Goal: Find specific fact: Find specific fact

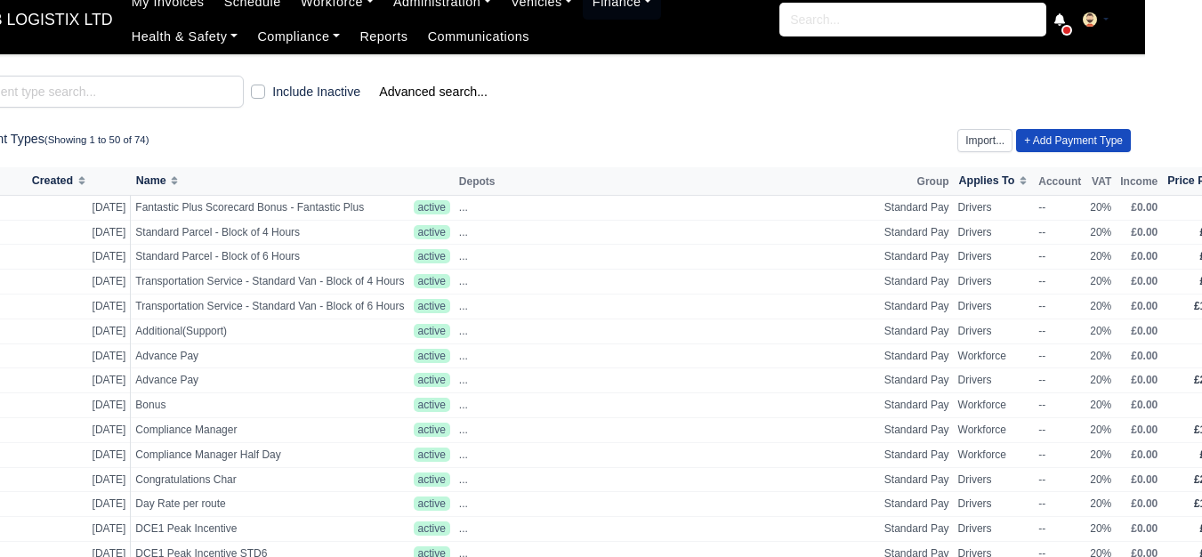
scroll to position [0, 57]
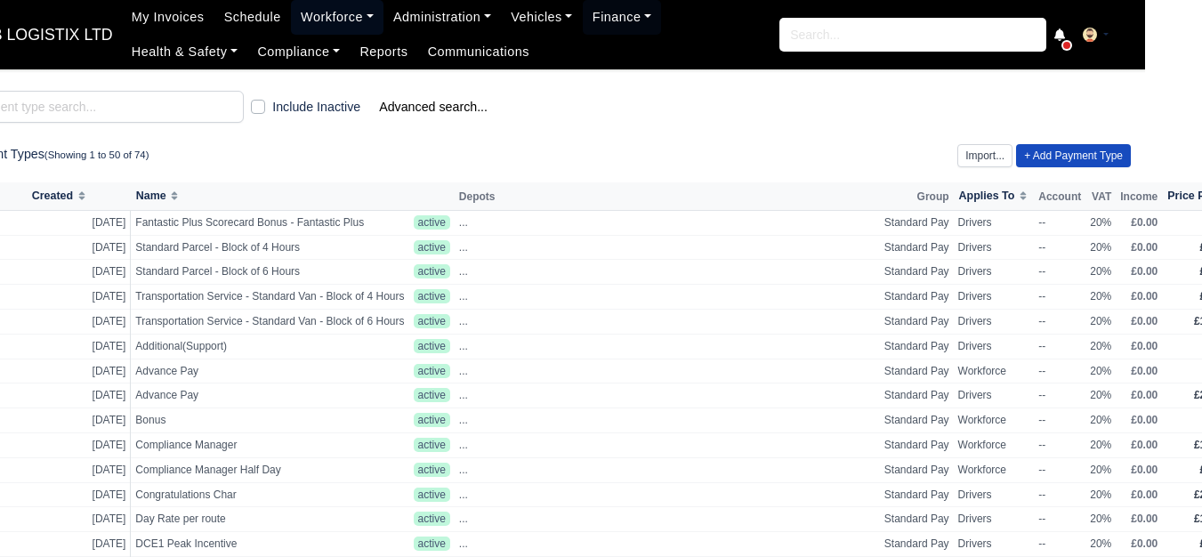
click at [300, 11] on link "Workforce" at bounding box center [337, 17] width 93 height 35
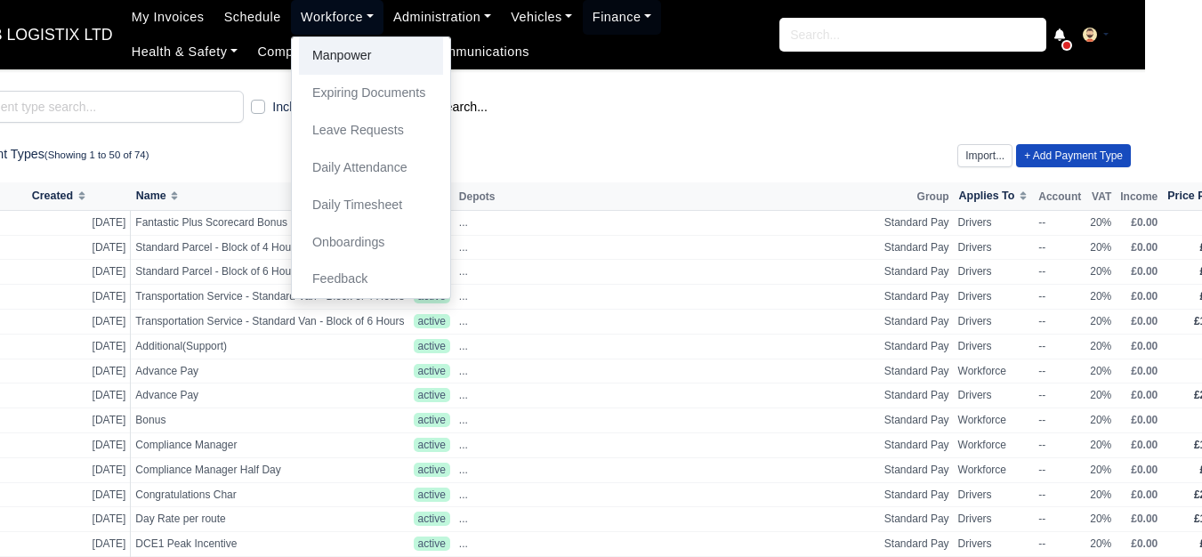
click at [320, 54] on link "Manpower" at bounding box center [371, 55] width 144 height 37
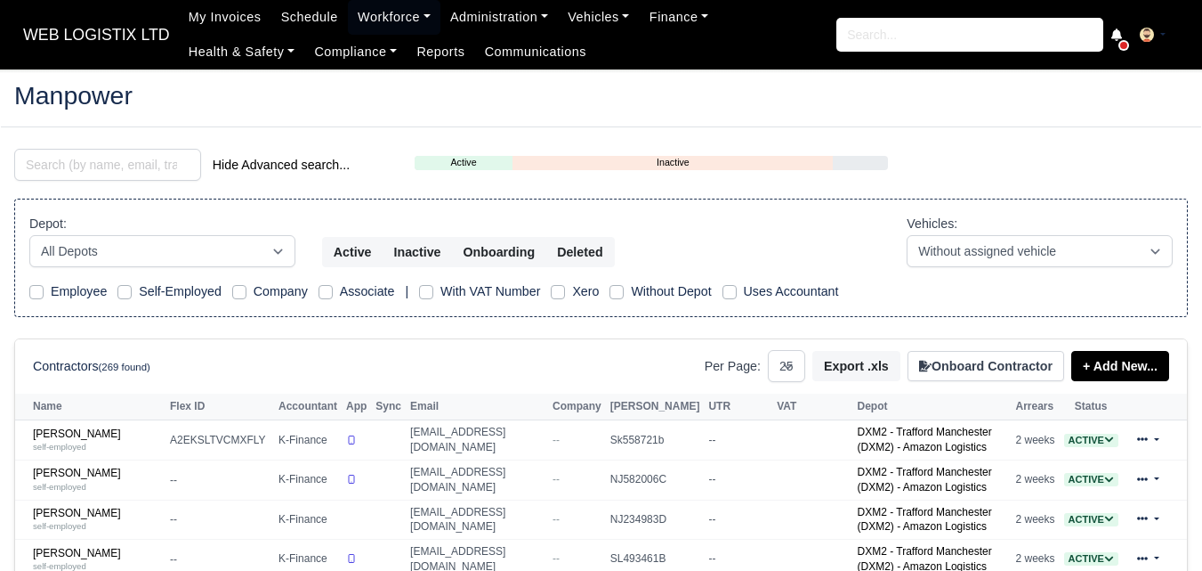
select select "25"
click at [125, 173] on input "search" at bounding box center [107, 165] width 187 height 32
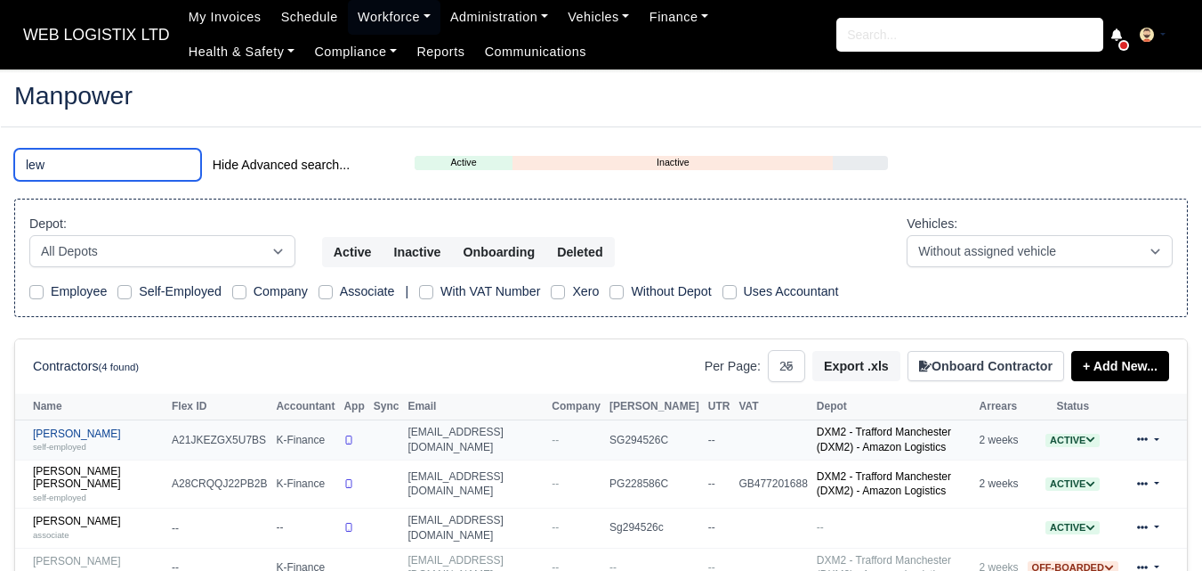
type input "lew"
click at [101, 437] on link "Lewis Harrison self-employed" at bounding box center [98, 440] width 130 height 26
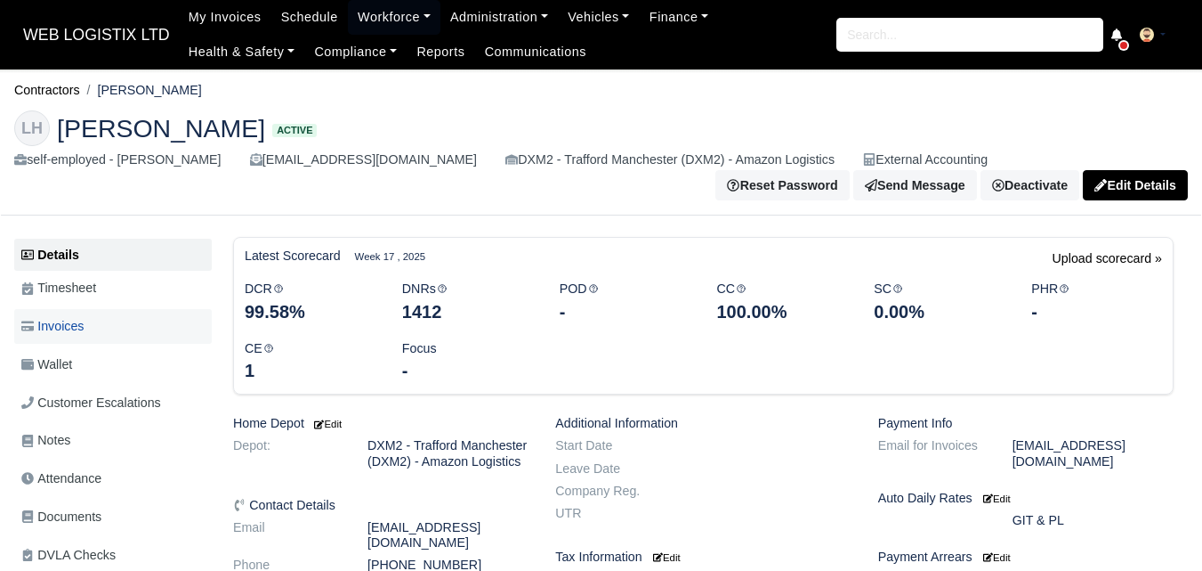
click at [95, 329] on link "Invoices" at bounding box center [113, 326] width 198 height 35
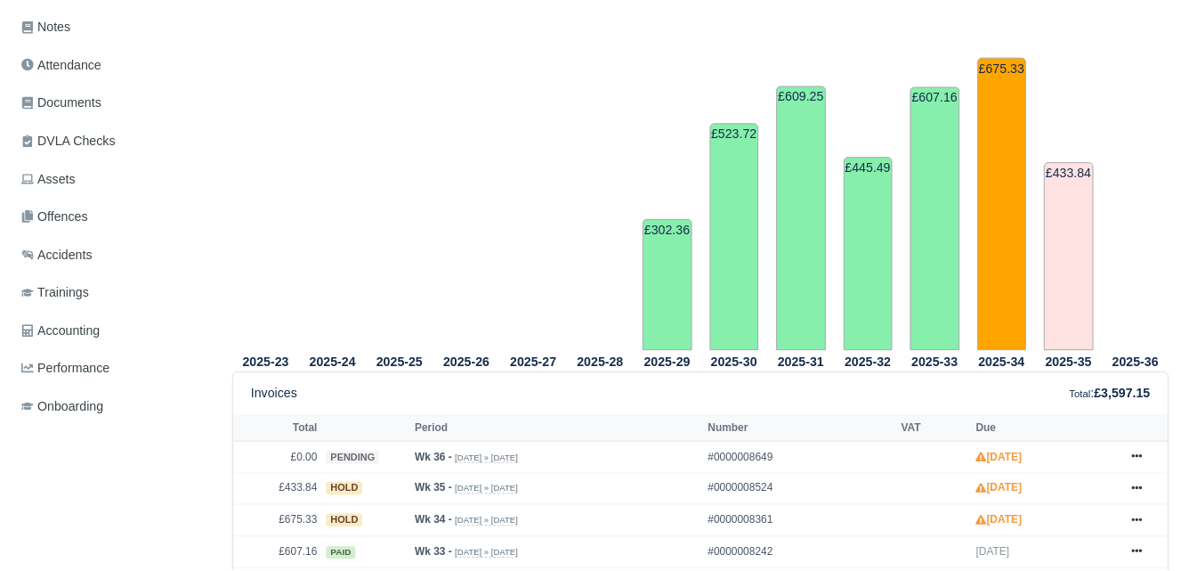
scroll to position [417, 0]
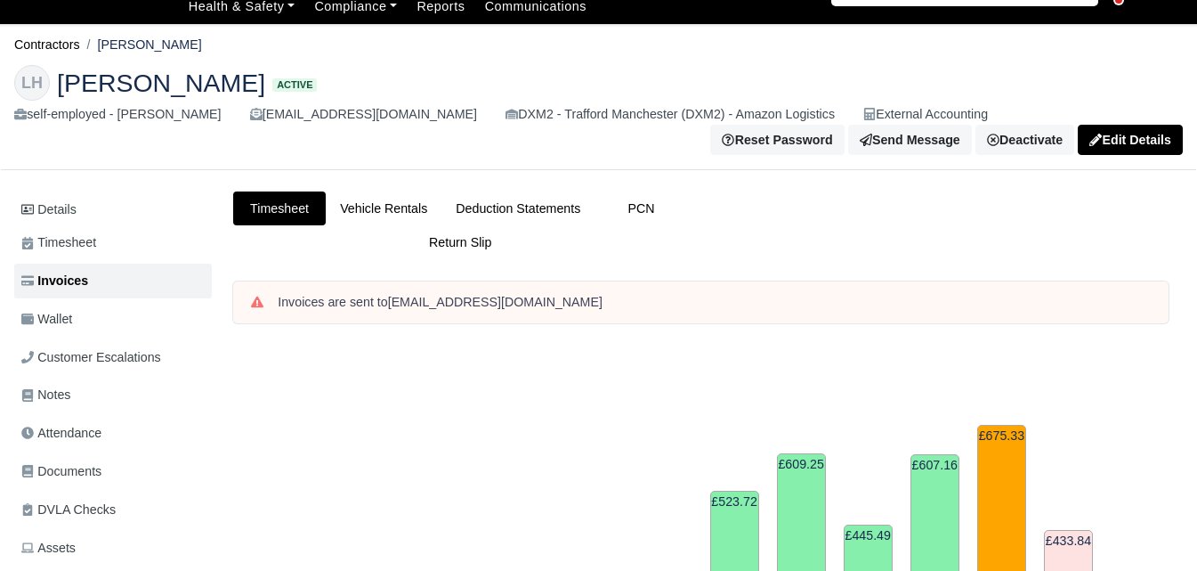
scroll to position [0, 0]
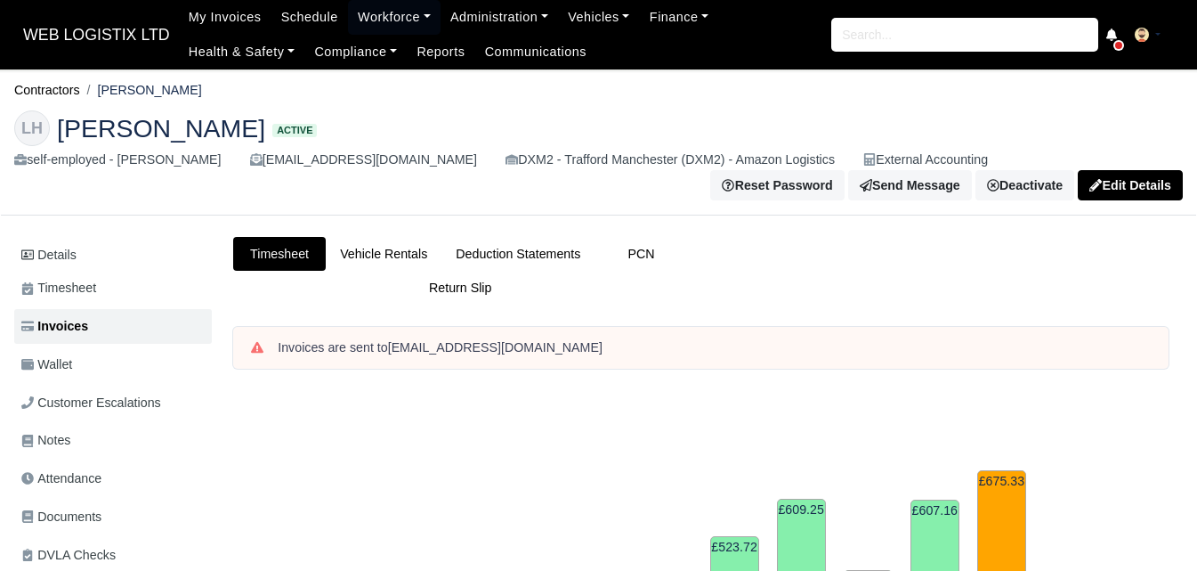
drag, startPoint x: 141, startPoint y: 368, endPoint x: 194, endPoint y: 223, distance: 155.4
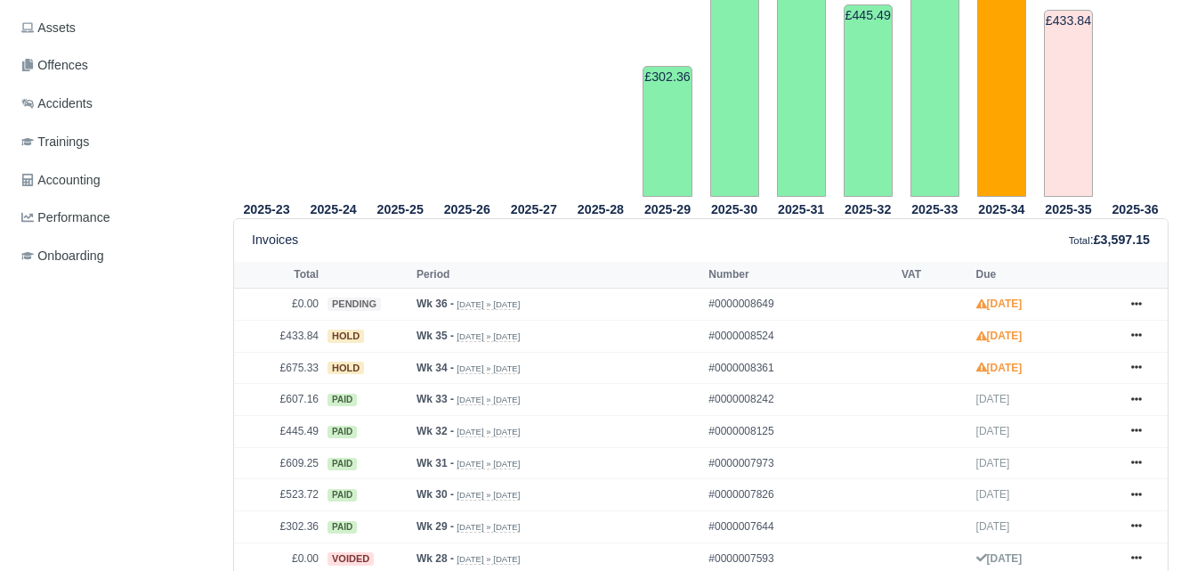
scroll to position [579, 0]
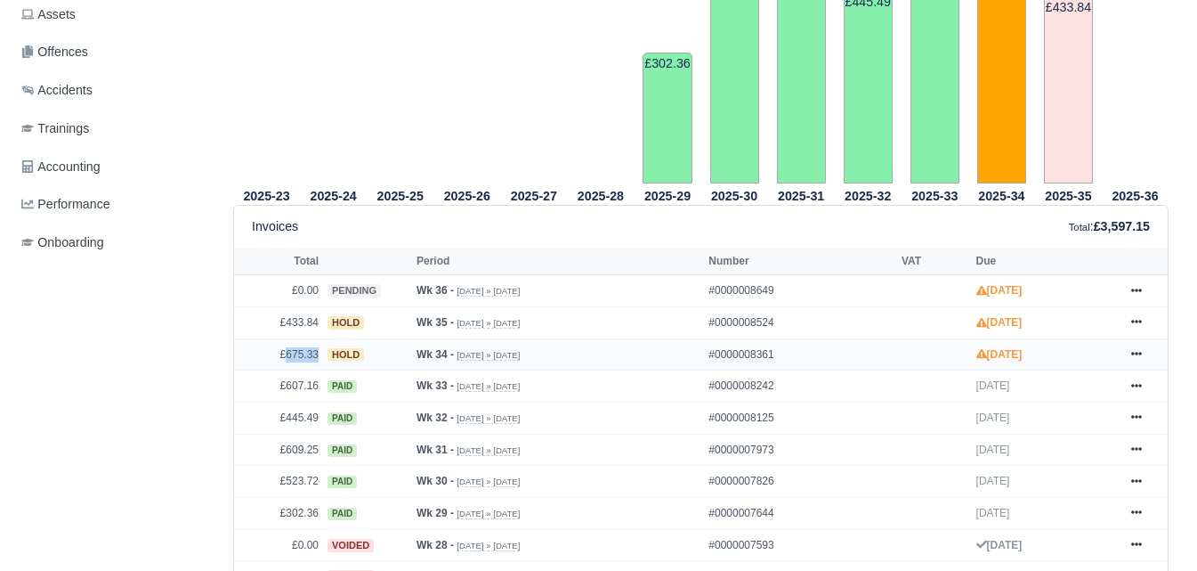
drag, startPoint x: 287, startPoint y: 352, endPoint x: 317, endPoint y: 357, distance: 29.7
click at [317, 357] on td "£675.33" at bounding box center [278, 354] width 89 height 32
copy td "675.33"
drag, startPoint x: 290, startPoint y: 328, endPoint x: 302, endPoint y: 330, distance: 11.7
click at [302, 330] on td "£433.84" at bounding box center [278, 322] width 89 height 32
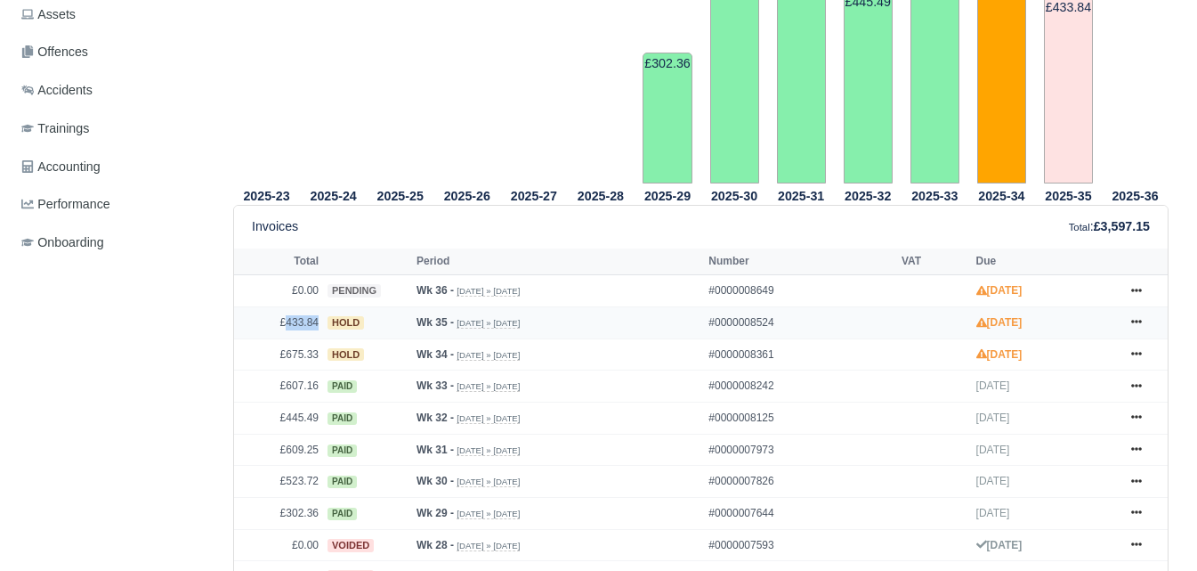
drag, startPoint x: 287, startPoint y: 328, endPoint x: 318, endPoint y: 329, distance: 31.2
click at [318, 329] on td "£433.84" at bounding box center [278, 322] width 89 height 32
copy td "433.84"
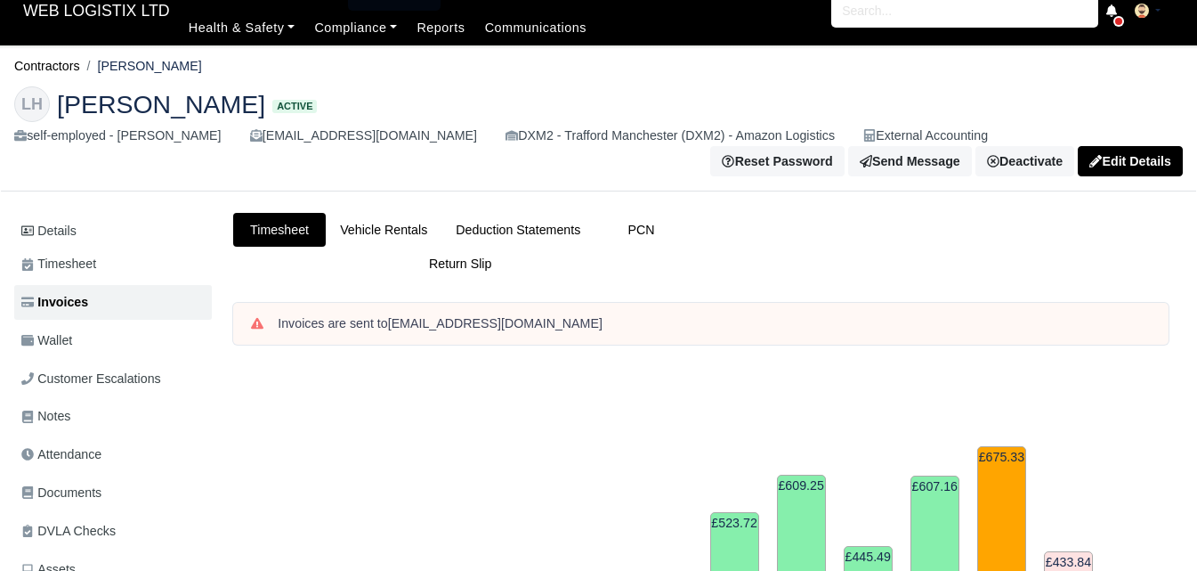
scroll to position [0, 0]
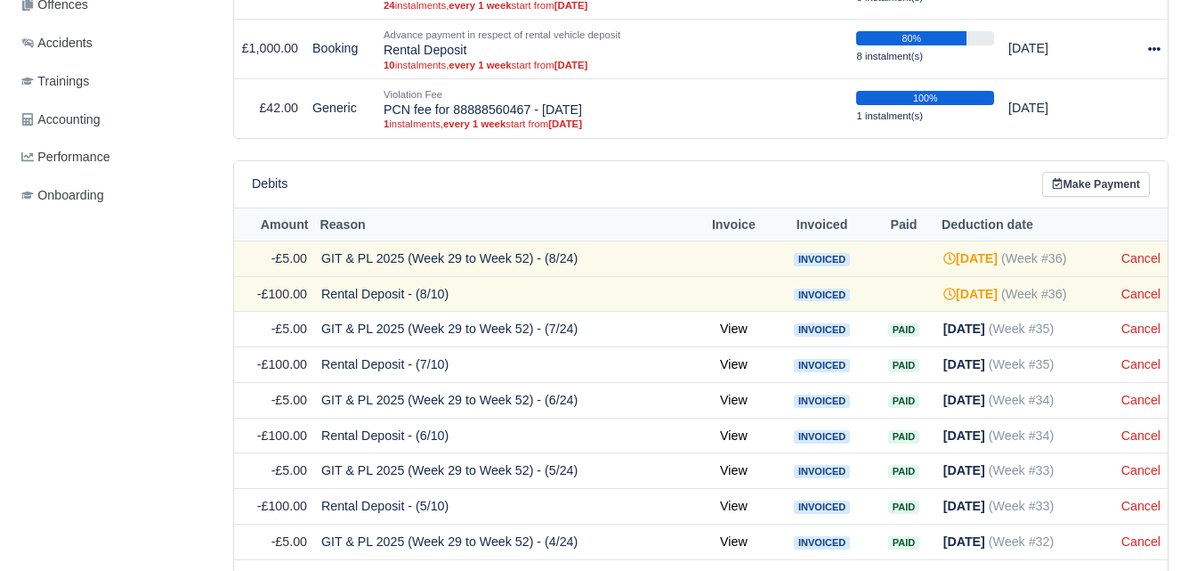
scroll to position [675, 0]
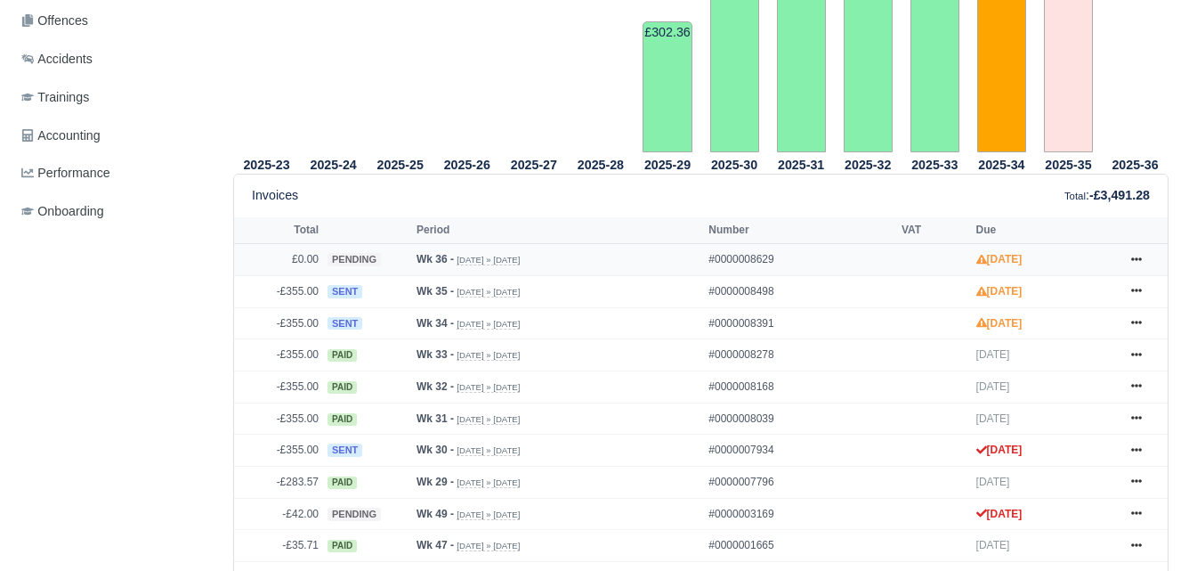
scroll to position [610, 0]
drag, startPoint x: 287, startPoint y: 324, endPoint x: 304, endPoint y: 326, distance: 17.0
click at [304, 326] on td "-£355.00" at bounding box center [278, 323] width 89 height 32
copy td "355"
drag, startPoint x: 274, startPoint y: 325, endPoint x: 317, endPoint y: 328, distance: 42.8
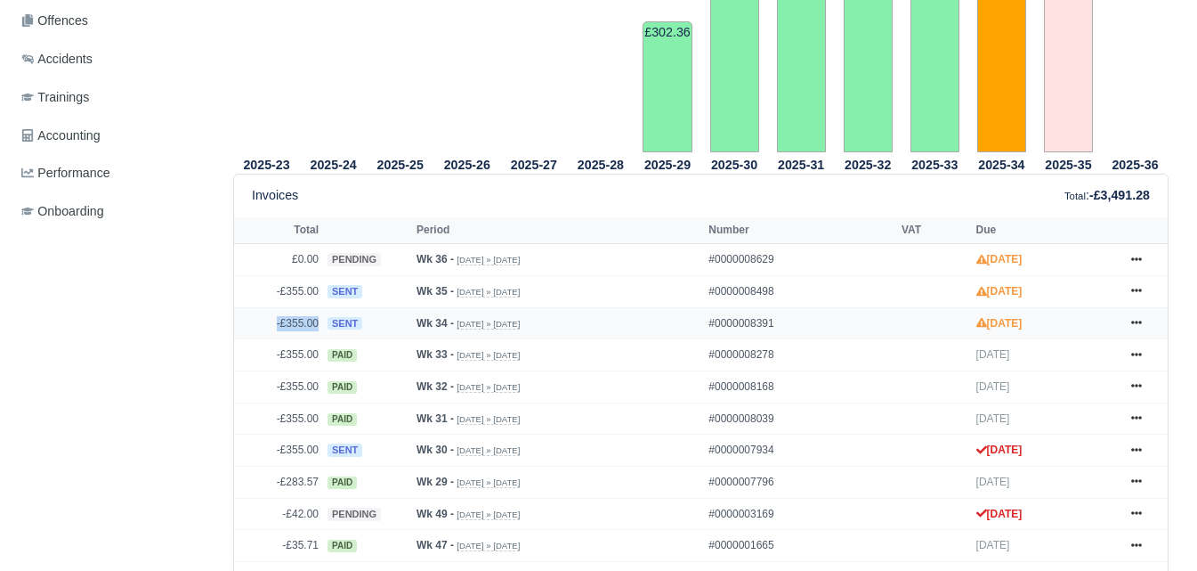
click at [317, 328] on td "-£355.00" at bounding box center [278, 323] width 89 height 32
copy td "-£355.00"
